Goal: Transaction & Acquisition: Purchase product/service

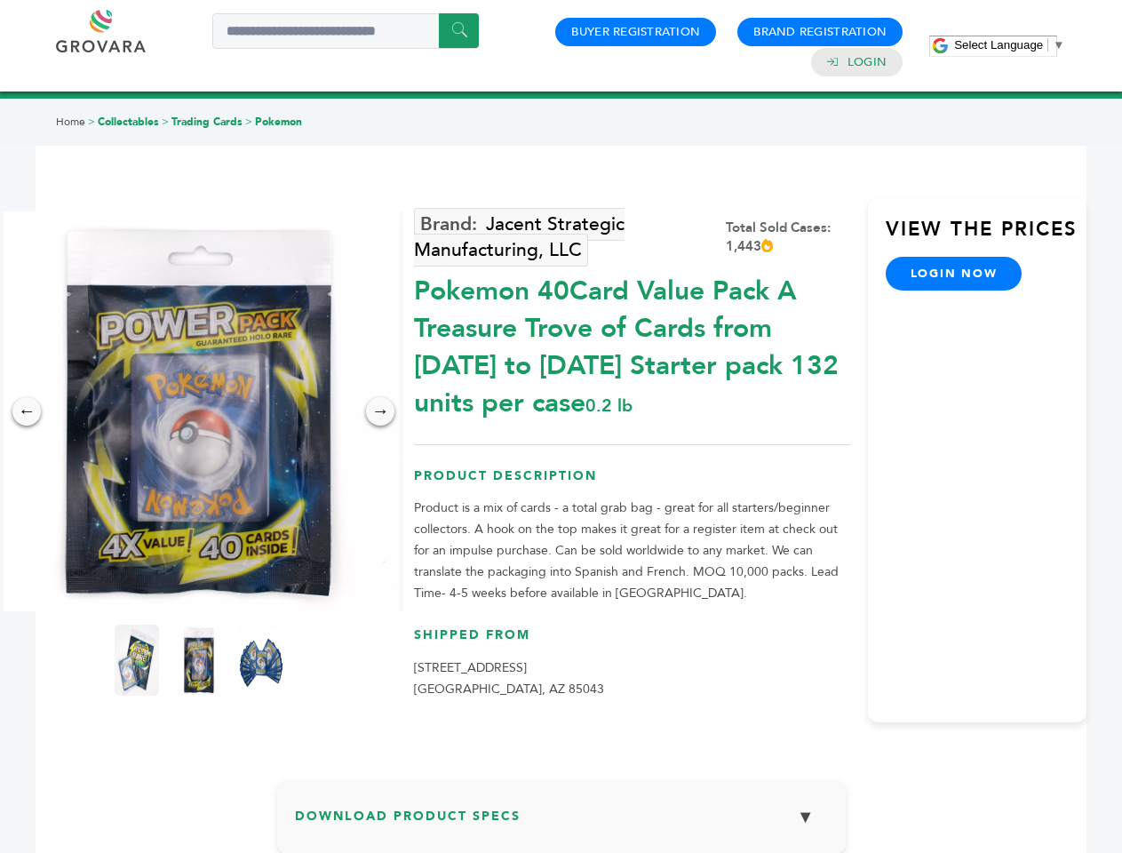
click at [1009, 44] on span "Select Language" at bounding box center [998, 44] width 89 height 13
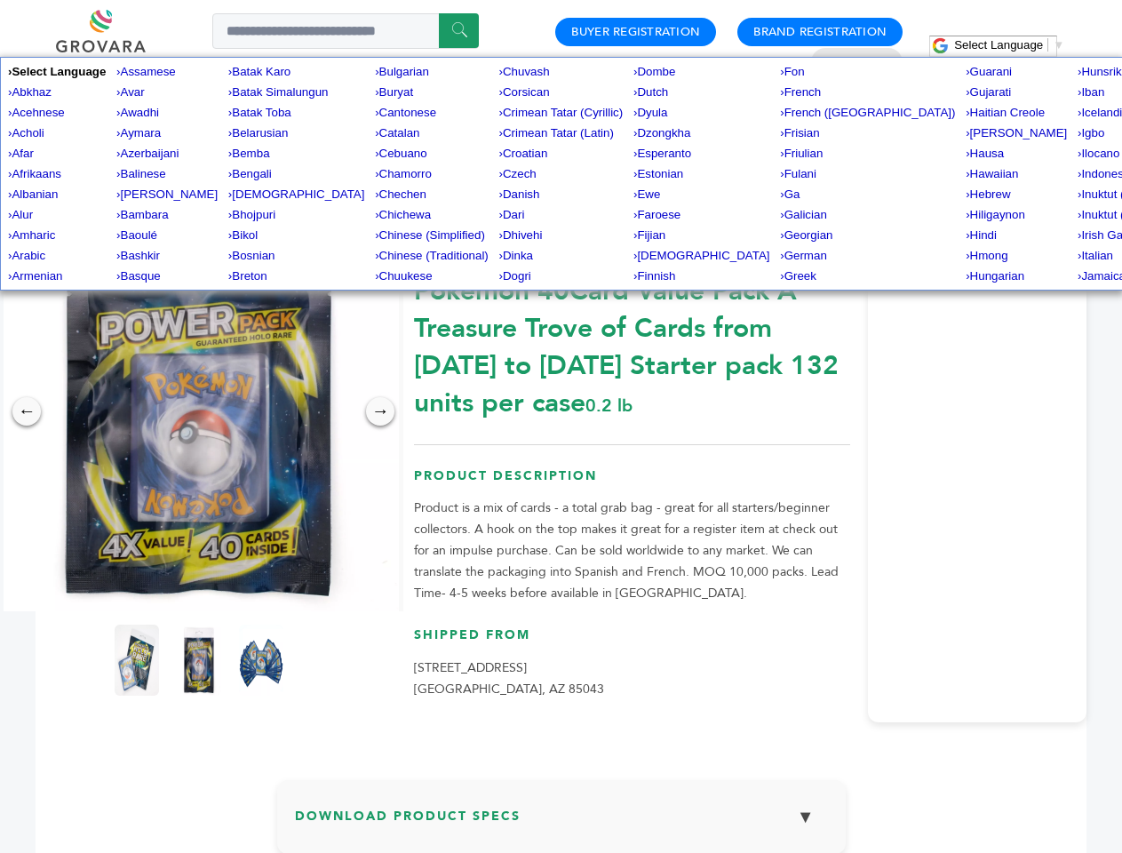
click at [199, 411] on img at bounding box center [199, 411] width 400 height 400
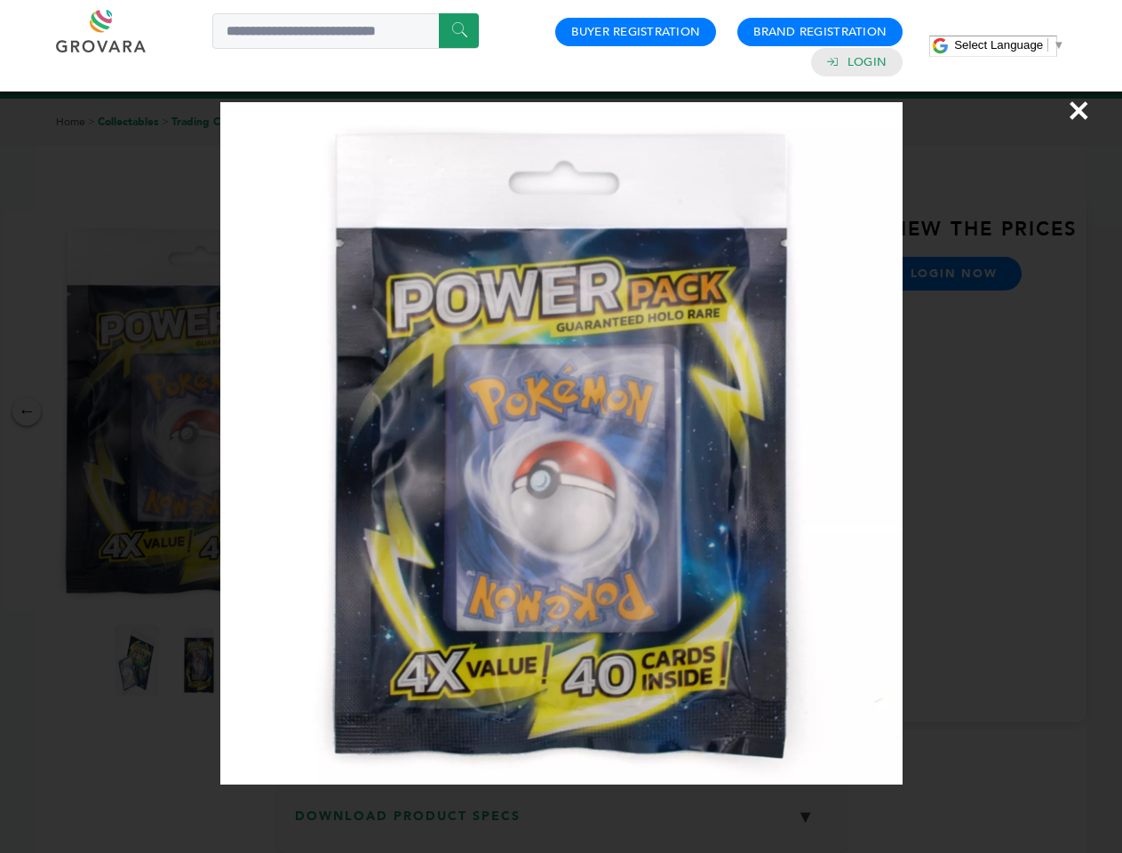
click at [27, 411] on div "×" at bounding box center [561, 426] width 1122 height 853
click at [380, 411] on div "→" at bounding box center [380, 411] width 28 height 28
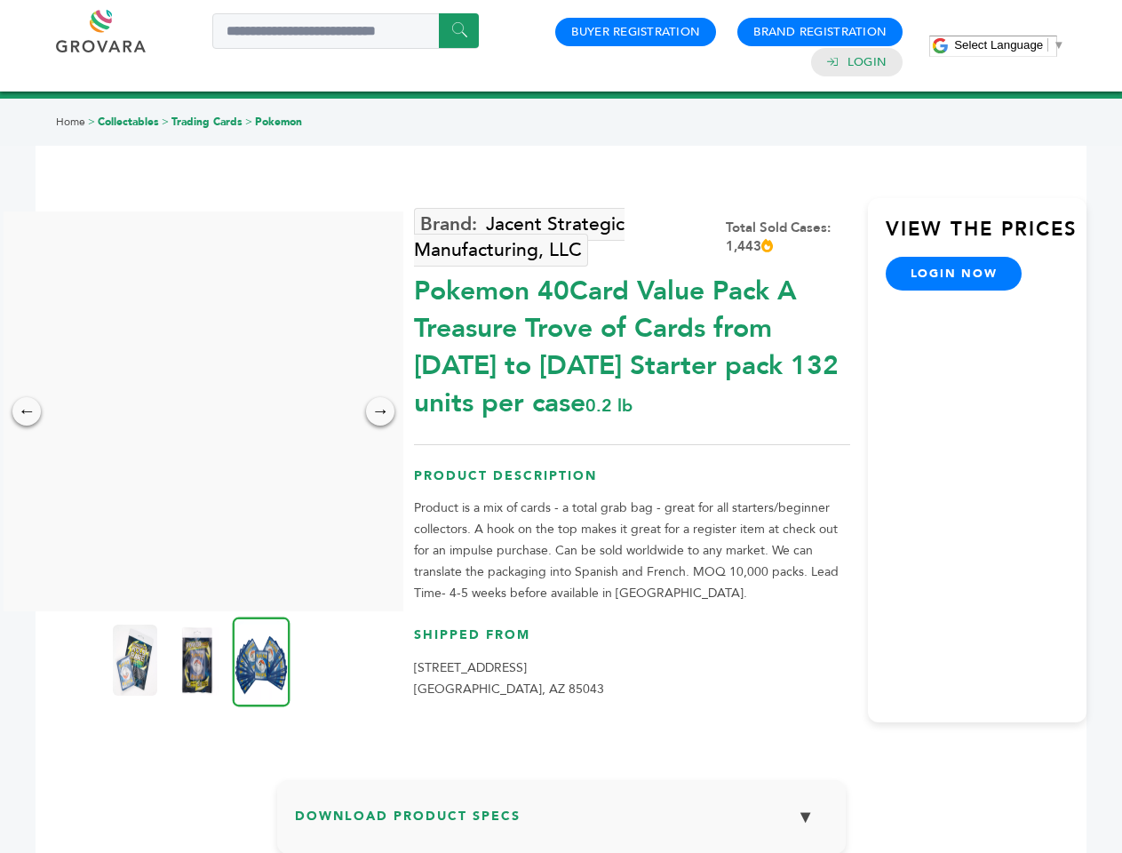
click at [137, 660] on img at bounding box center [135, 659] width 44 height 71
click at [0, 0] on div "×" at bounding box center [0, 0] width 0 height 0
click at [261, 660] on img at bounding box center [262, 661] width 58 height 90
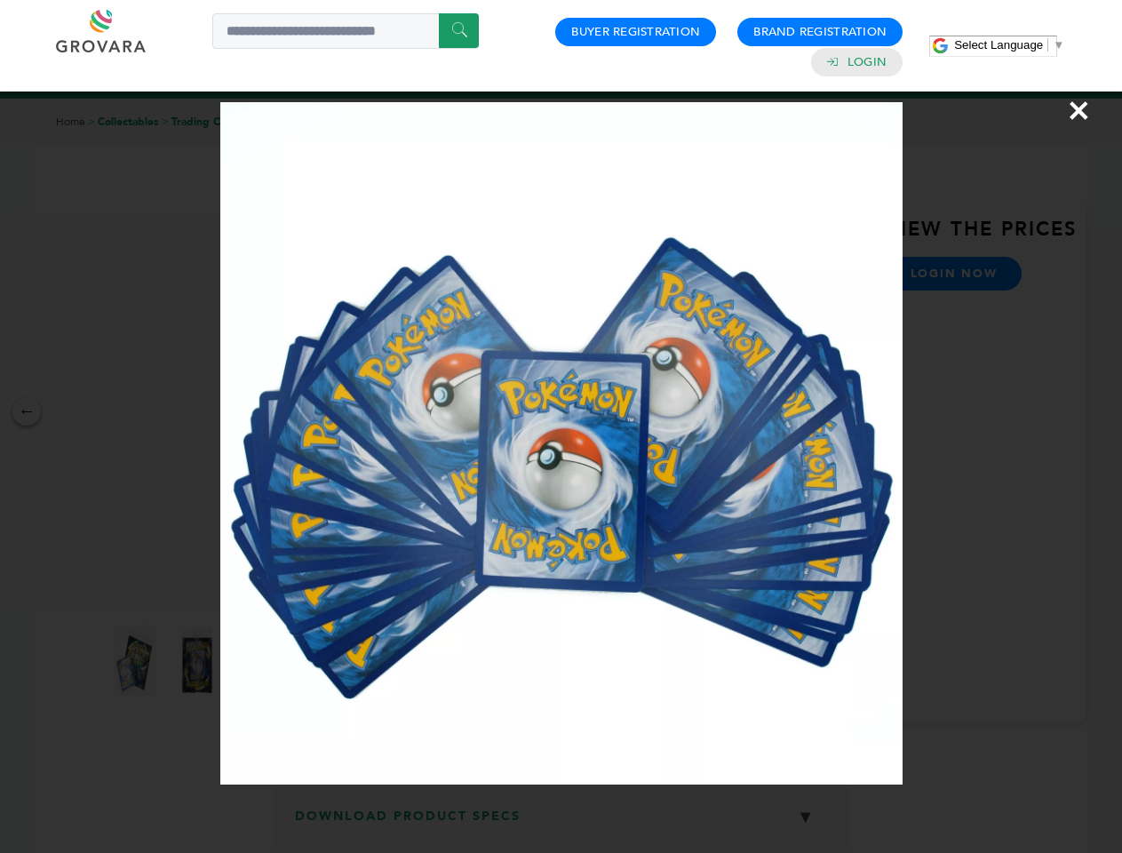
click at [561, 823] on div "×" at bounding box center [561, 426] width 1122 height 853
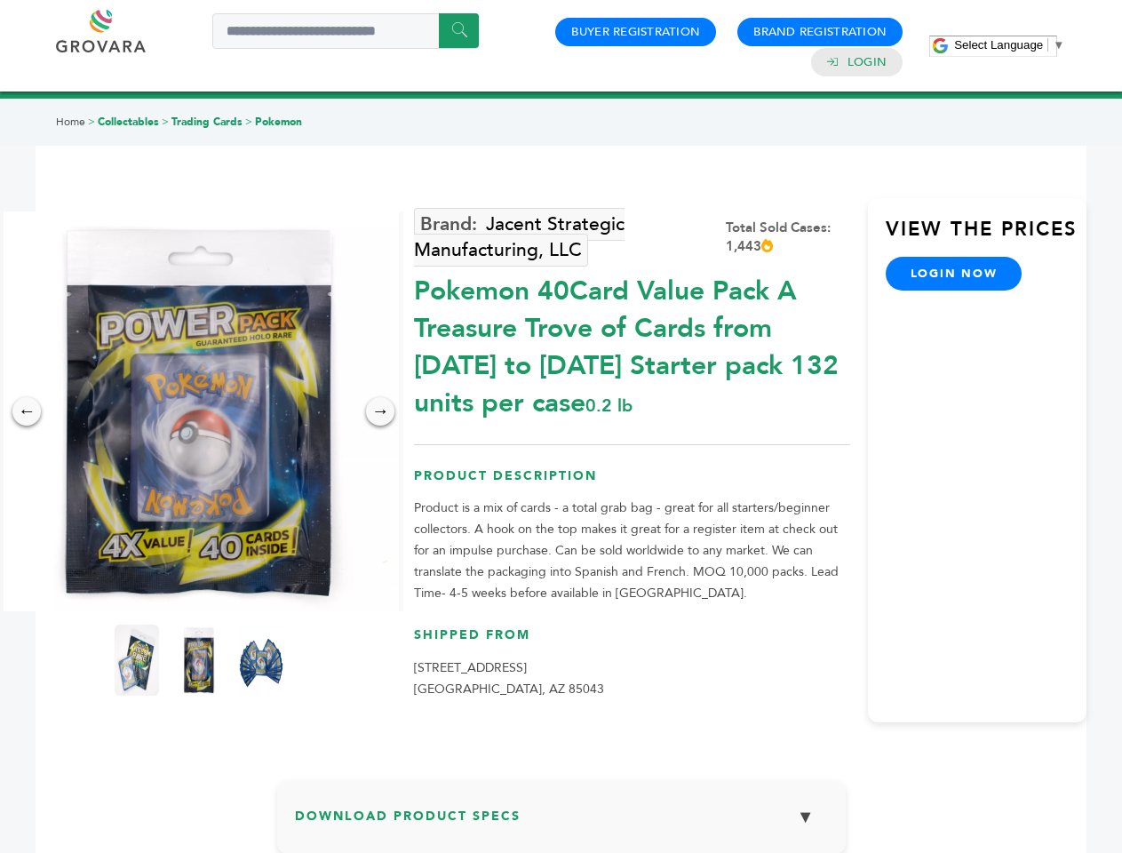
click at [1009, 44] on span "Select Language" at bounding box center [998, 44] width 89 height 13
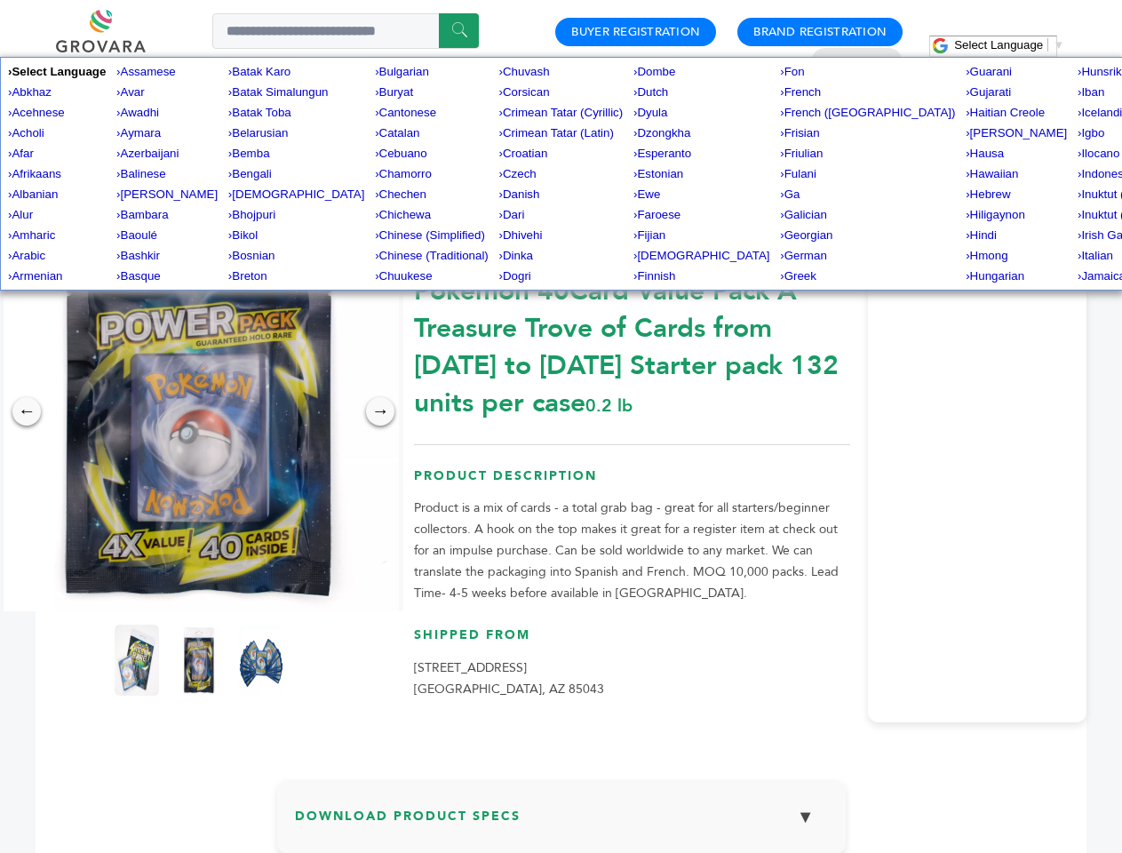
click at [199, 411] on img at bounding box center [199, 411] width 400 height 400
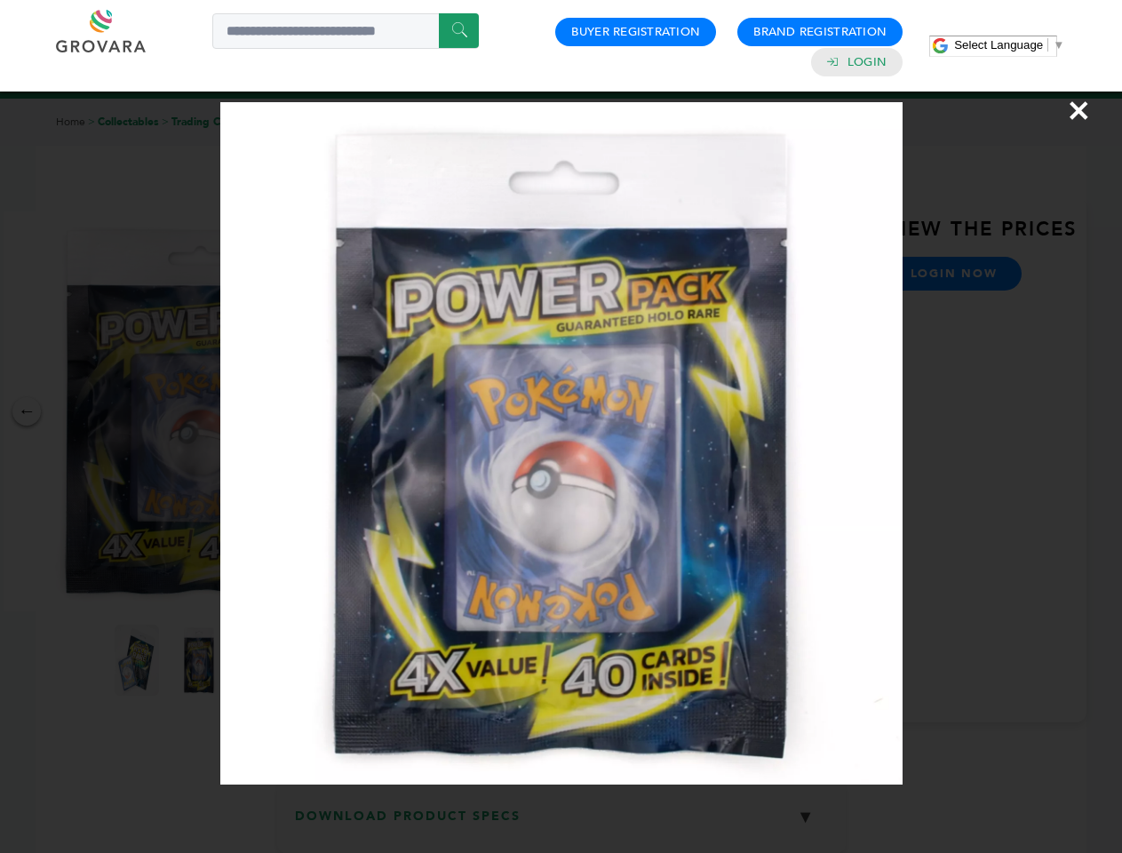
click at [27, 411] on div "×" at bounding box center [561, 426] width 1122 height 853
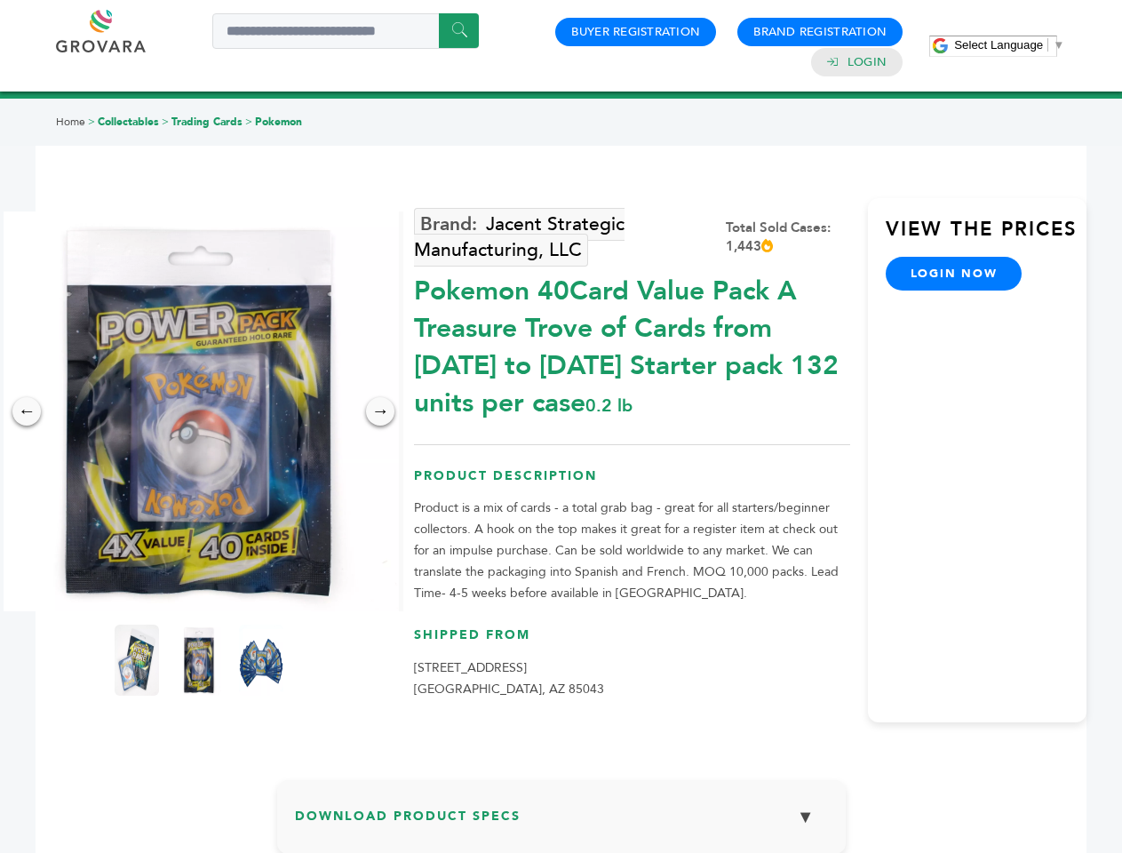
click at [380, 411] on div "→" at bounding box center [380, 411] width 28 height 28
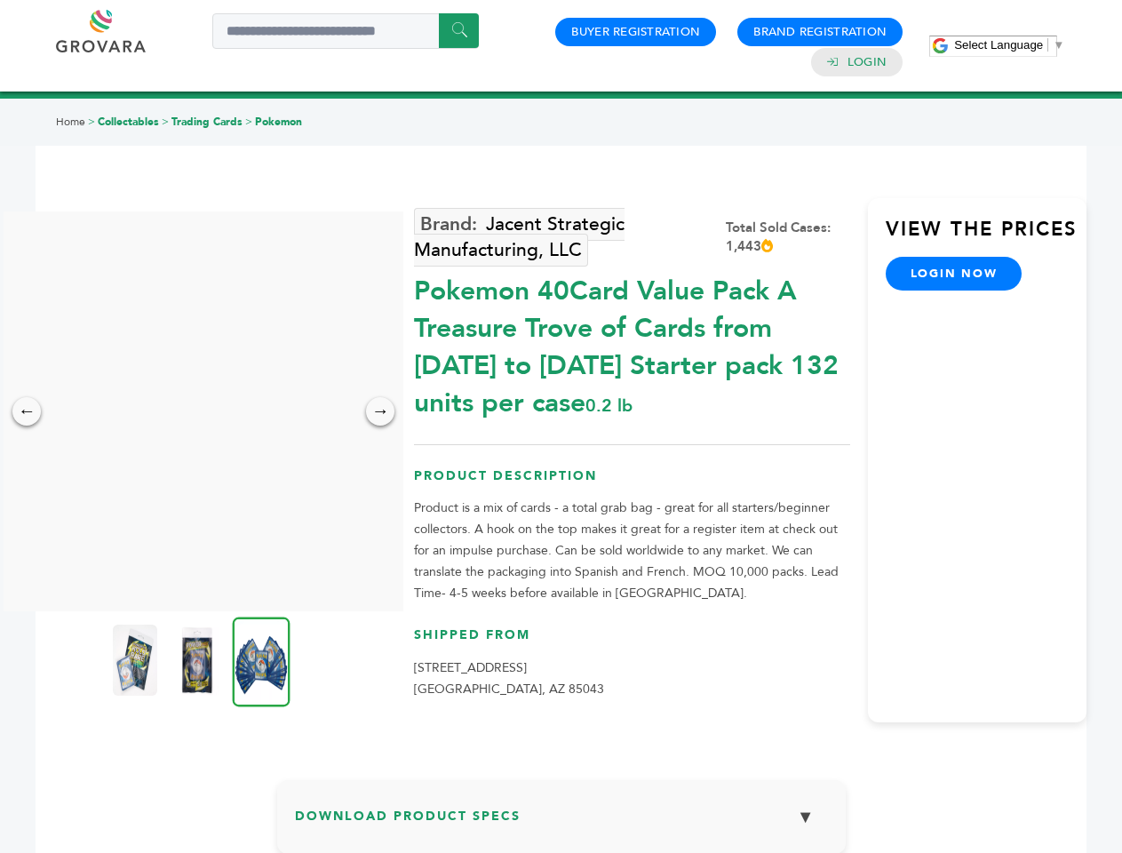
click at [137, 660] on img at bounding box center [135, 659] width 44 height 71
click at [0, 0] on div "×" at bounding box center [0, 0] width 0 height 0
click at [261, 660] on img at bounding box center [262, 661] width 58 height 90
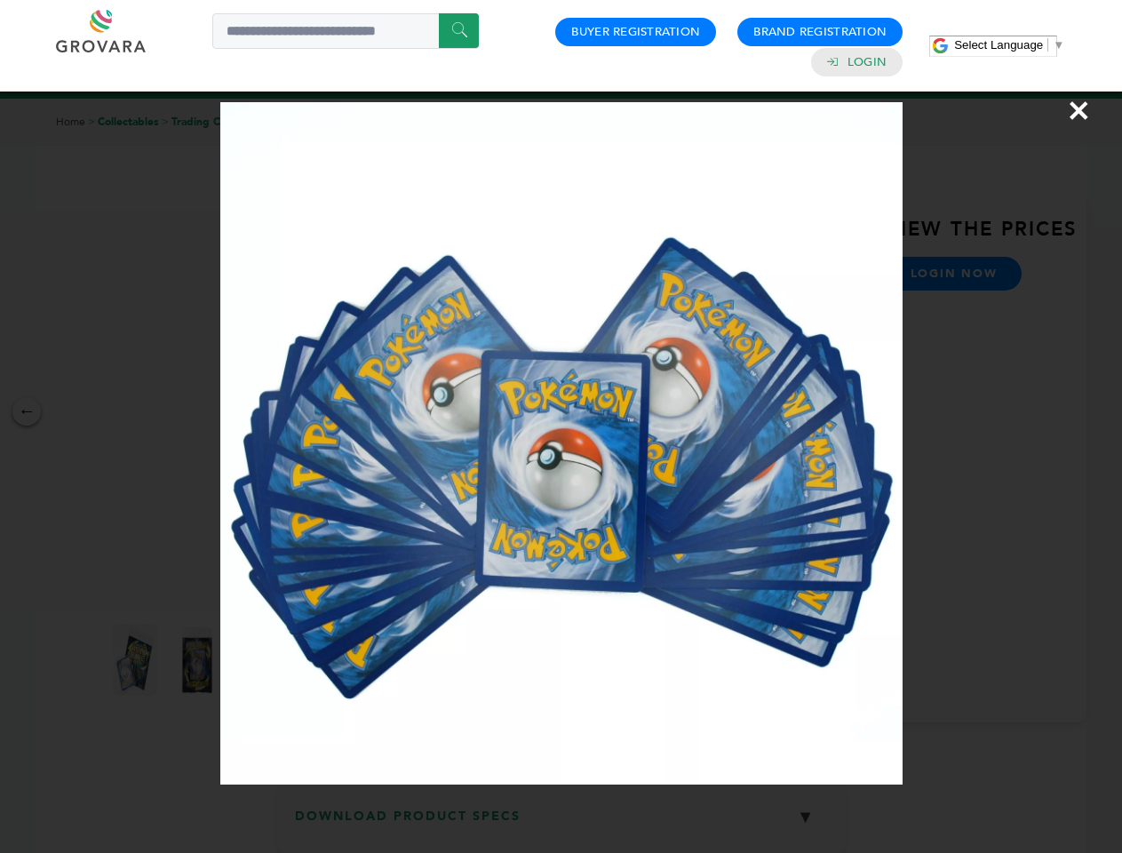
click at [561, 823] on div "×" at bounding box center [561, 426] width 1122 height 853
